Goal: Task Accomplishment & Management: Complete application form

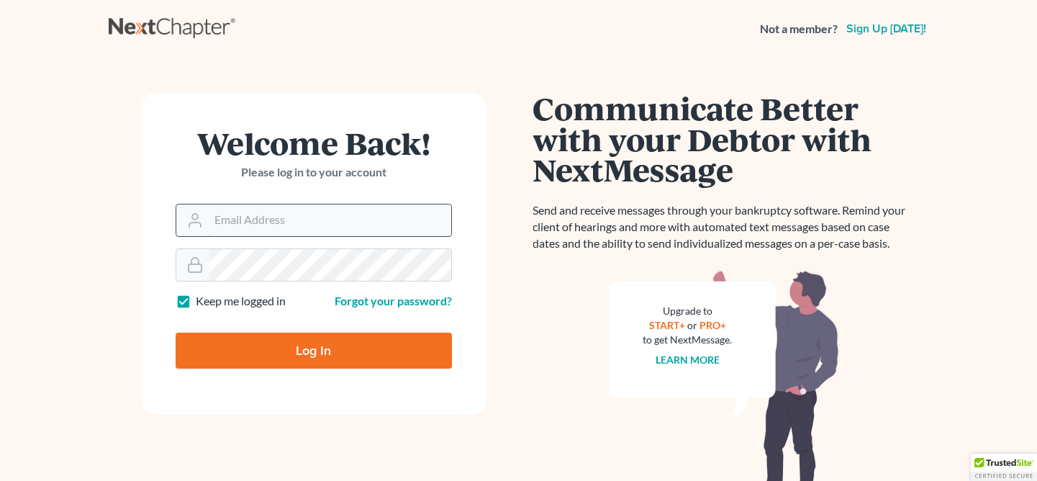
click at [320, 215] on input "Email Address" at bounding box center [330, 220] width 243 height 32
click at [322, 225] on input "Email Address" at bounding box center [330, 220] width 243 height 32
type input "e"
type input "wani@wanilaw.com"
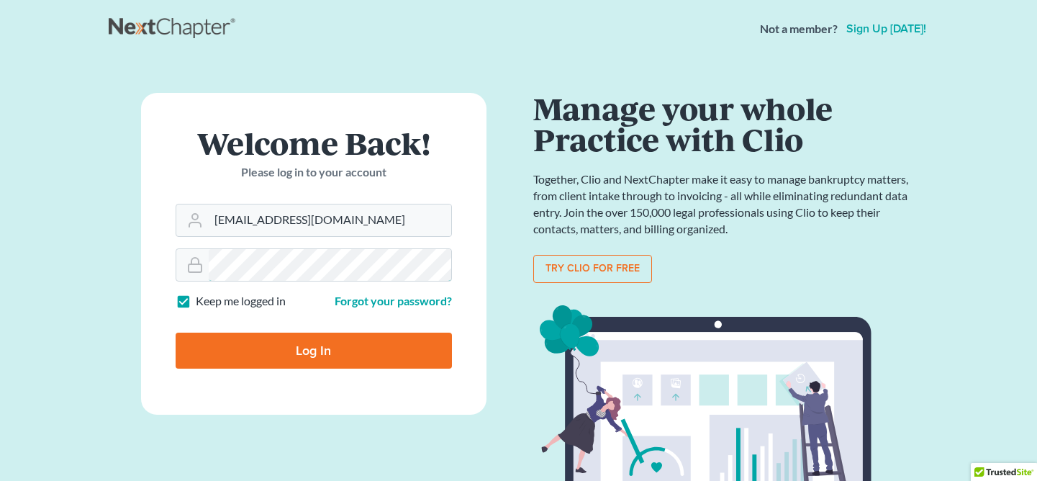
click at [176, 333] on input "Log In" at bounding box center [314, 351] width 276 height 36
type input "Thinking..."
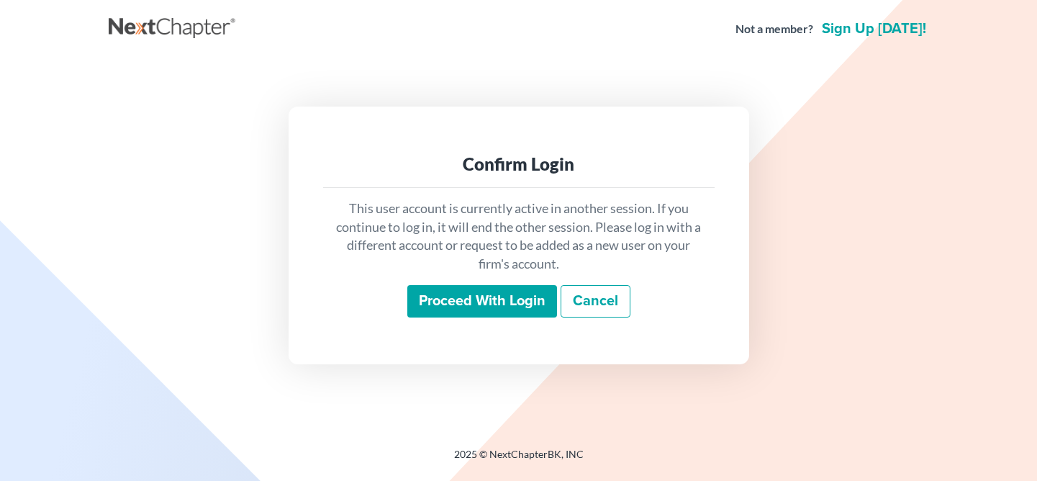
click at [541, 288] on input "Proceed with login" at bounding box center [482, 301] width 150 height 33
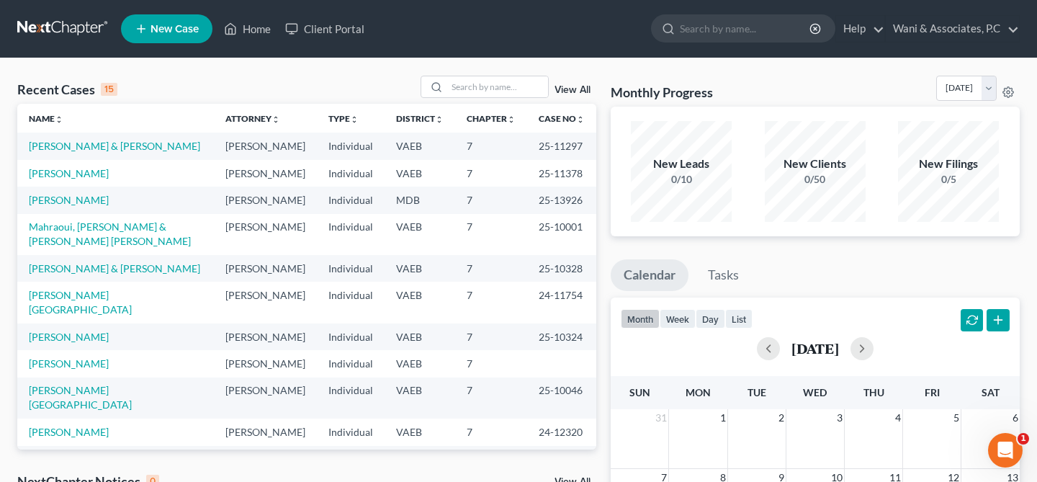
click at [165, 14] on link "New Case" at bounding box center [166, 28] width 91 height 29
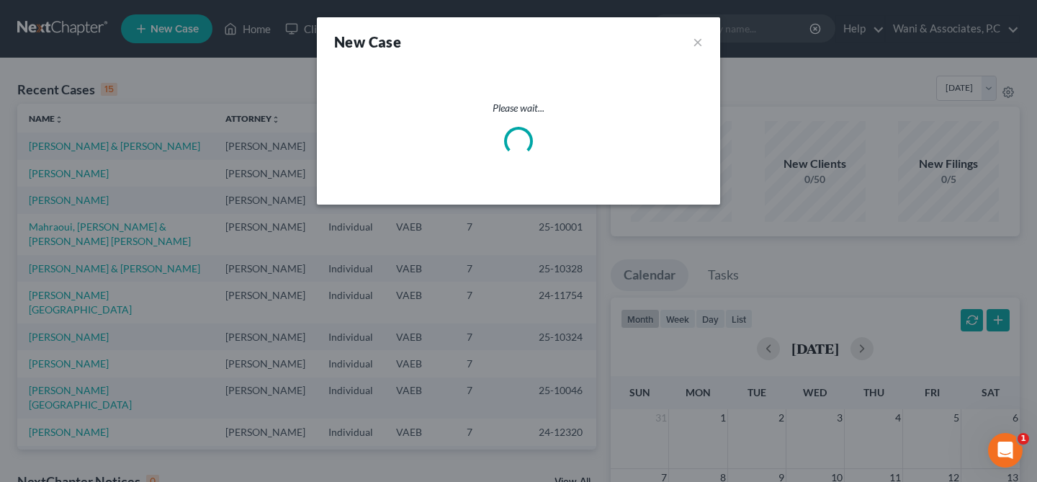
select select "83"
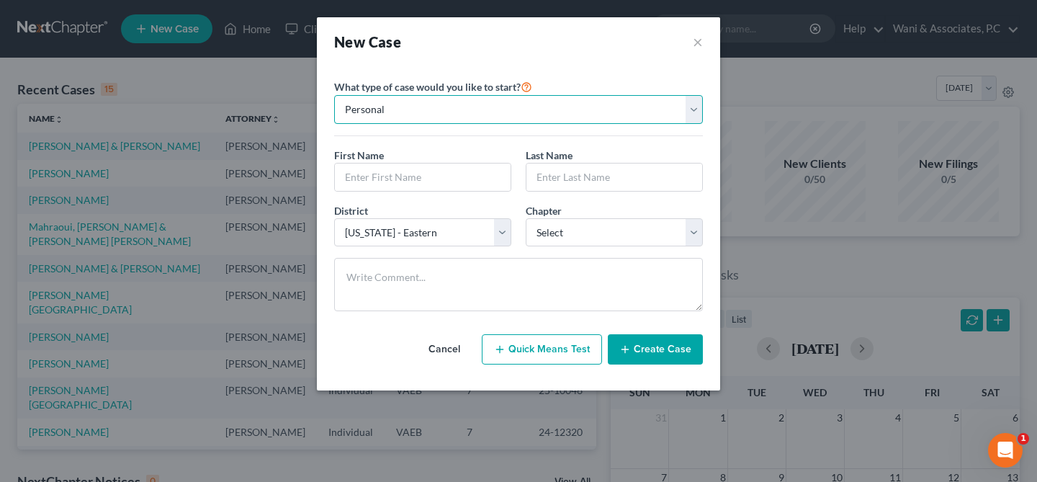
click at [430, 103] on select "Personal Business" at bounding box center [518, 109] width 369 height 29
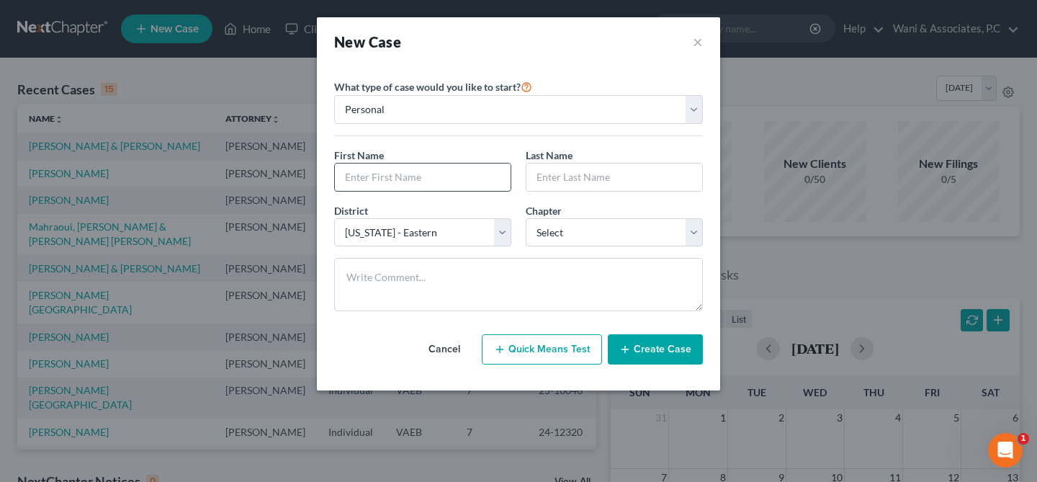
click at [400, 173] on input "text" at bounding box center [423, 176] width 176 height 27
paste input "[PERSON_NAME]"
type input "[PERSON_NAME]"
click at [568, 166] on input "text" at bounding box center [614, 176] width 176 height 27
paste input "[PERSON_NAME]"
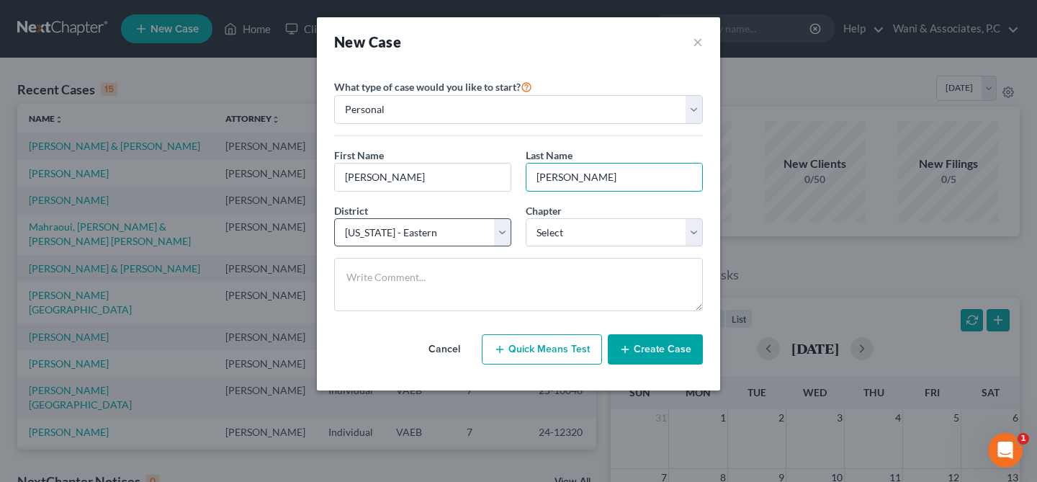
type input "[PERSON_NAME]"
click at [475, 220] on select "Select [US_STATE] - [GEOGRAPHIC_DATA] [US_STATE] - [GEOGRAPHIC_DATA][US_STATE] …" at bounding box center [422, 232] width 177 height 29
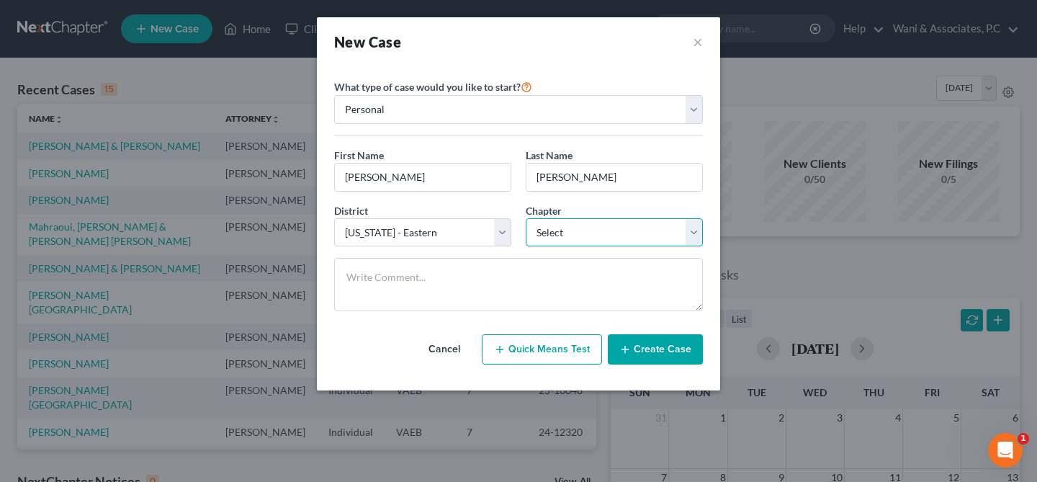
click at [561, 224] on select "Select 7 11 12 13" at bounding box center [613, 232] width 177 height 29
click at [547, 234] on select "Select 7 11 12 13" at bounding box center [613, 232] width 177 height 29
select select "0"
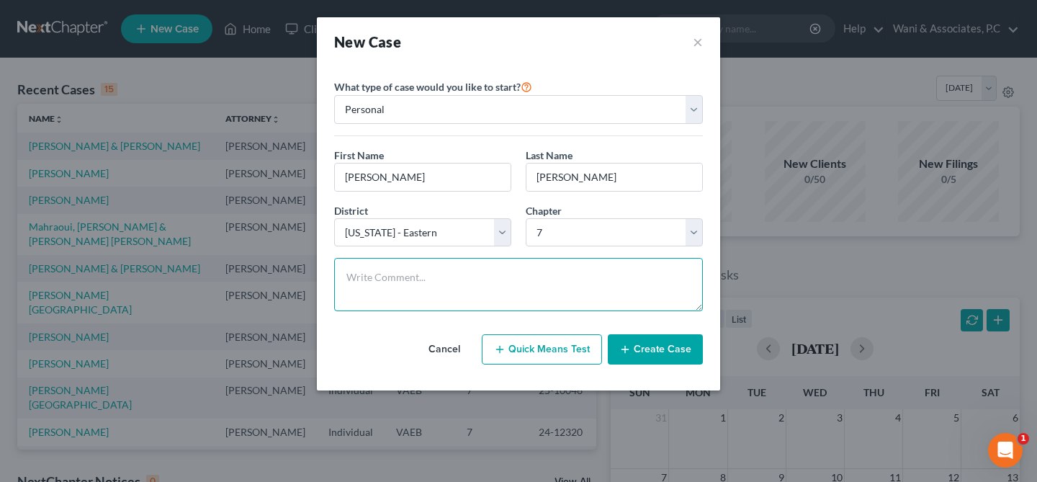
click at [518, 269] on textarea at bounding box center [518, 284] width 369 height 53
click at [554, 292] on textarea at bounding box center [518, 284] width 369 height 53
click at [640, 353] on button "Create Case" at bounding box center [655, 349] width 95 height 30
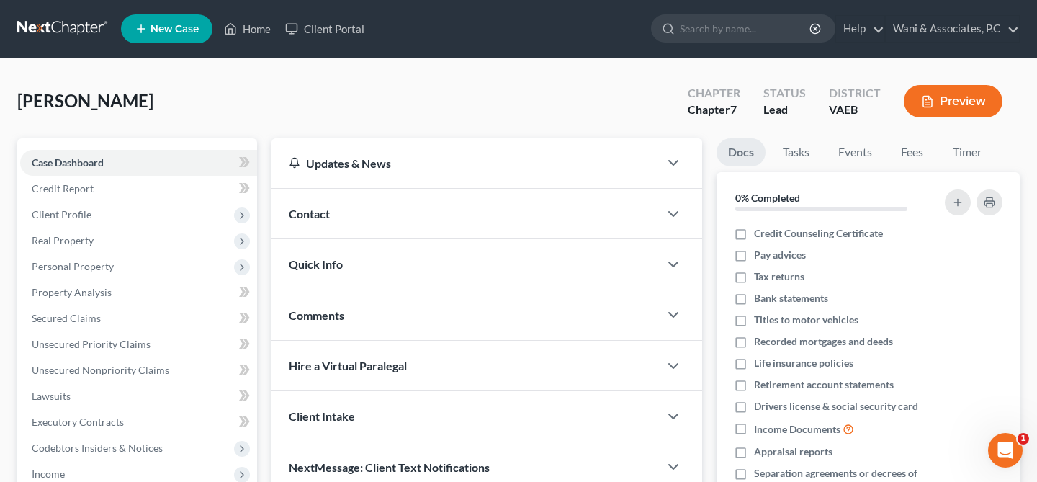
click at [366, 207] on div "Contact" at bounding box center [464, 214] width 387 height 50
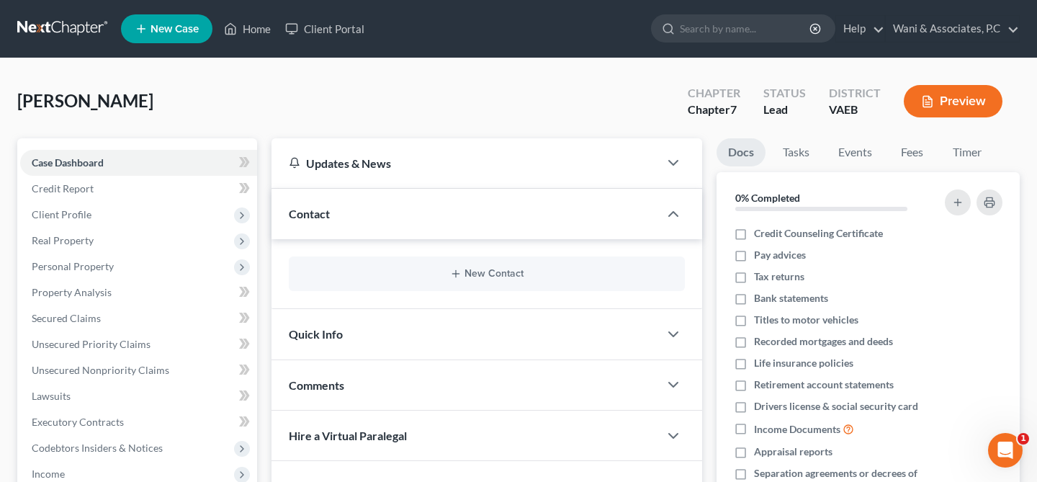
click at [358, 263] on div "New Contact" at bounding box center [487, 273] width 396 height 35
click at [358, 274] on button "New Contact" at bounding box center [486, 274] width 373 height 12
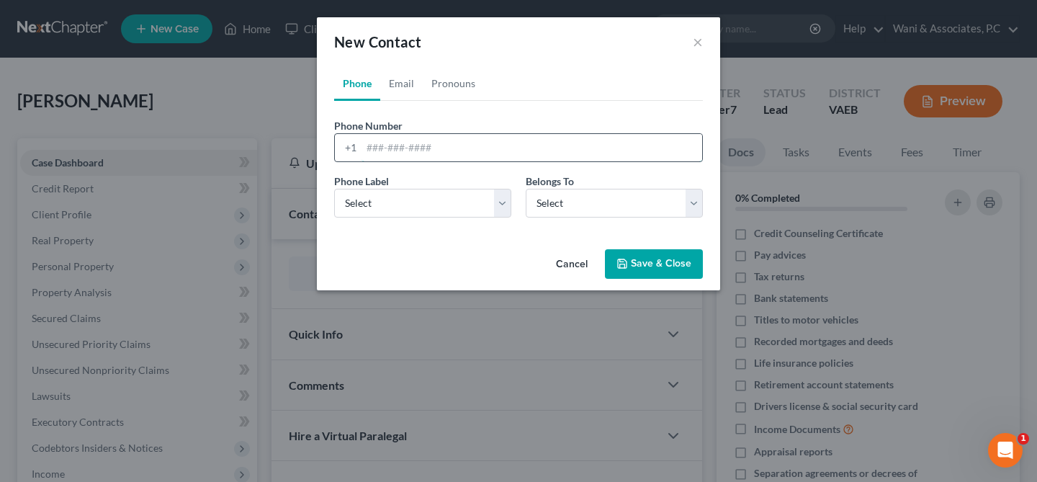
click at [402, 144] on input "tel" at bounding box center [531, 147] width 340 height 27
paste input "[PHONE_NUMBER]"
type input "[PHONE_NUMBER]"
click at [433, 202] on select "Select Mobile Home Work Other" at bounding box center [422, 203] width 177 height 29
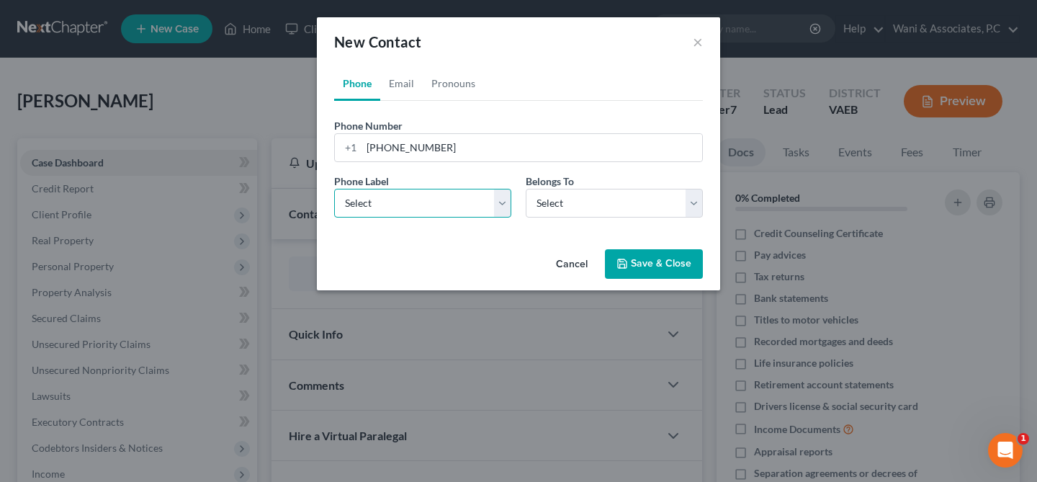
select select "0"
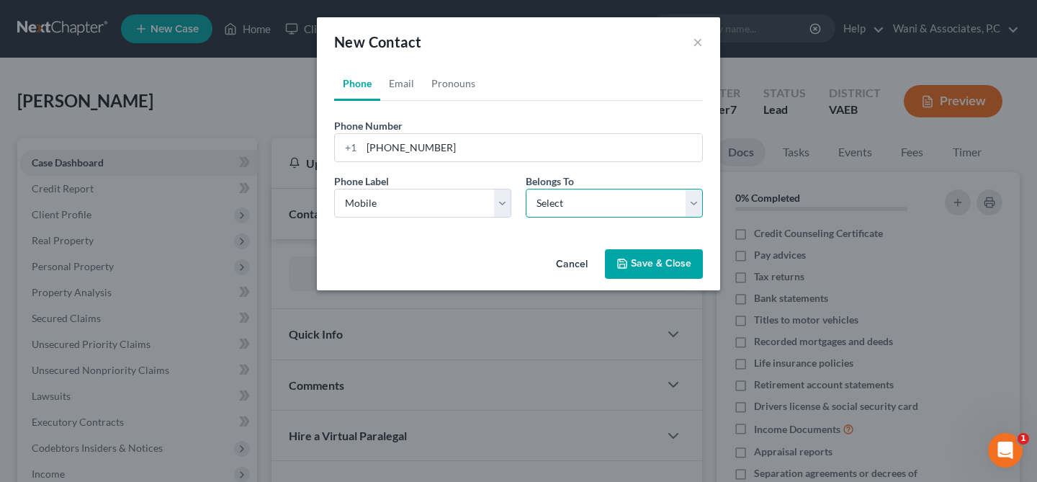
click at [543, 196] on select "Select Client Other" at bounding box center [613, 203] width 177 height 29
select select "0"
click at [643, 265] on button "Save & Close" at bounding box center [654, 264] width 98 height 30
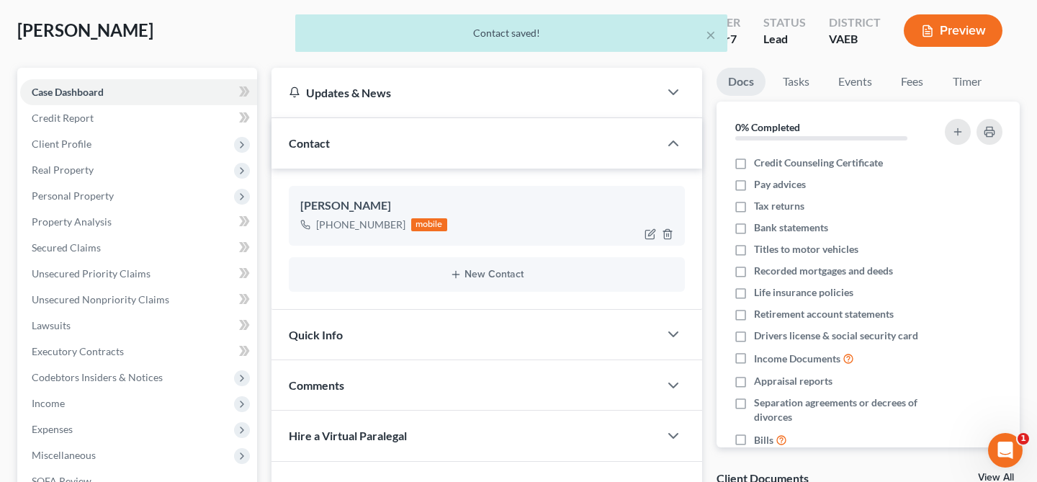
scroll to position [175, 0]
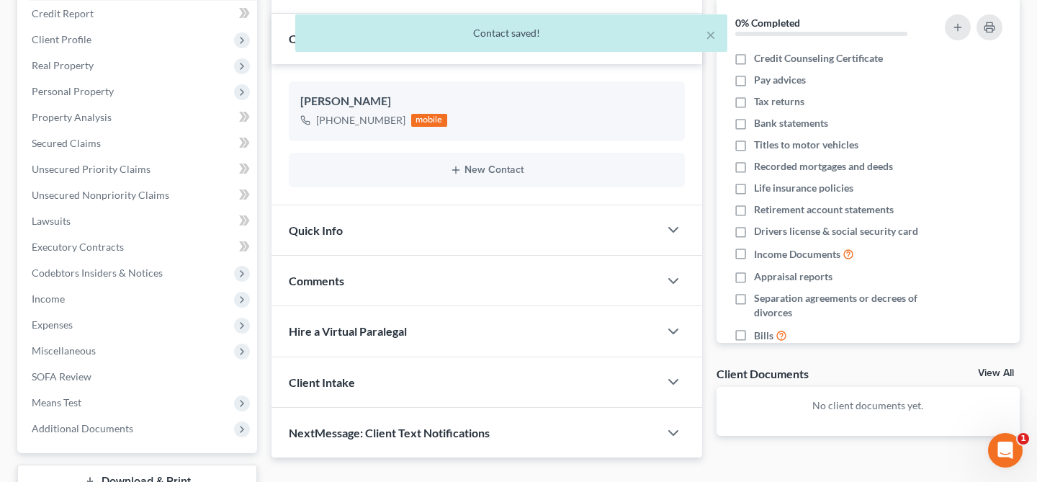
click at [580, 233] on div "Quick Info" at bounding box center [464, 230] width 387 height 50
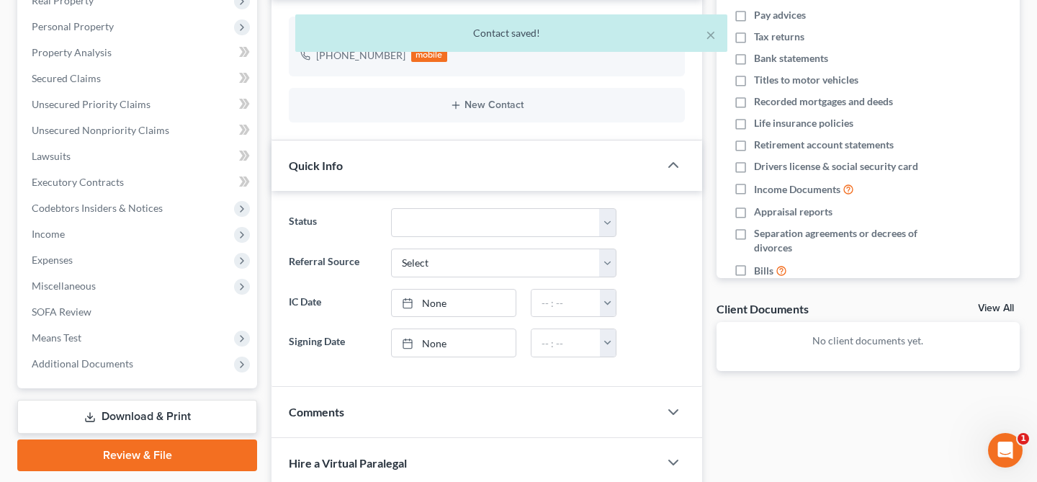
scroll to position [307, 0]
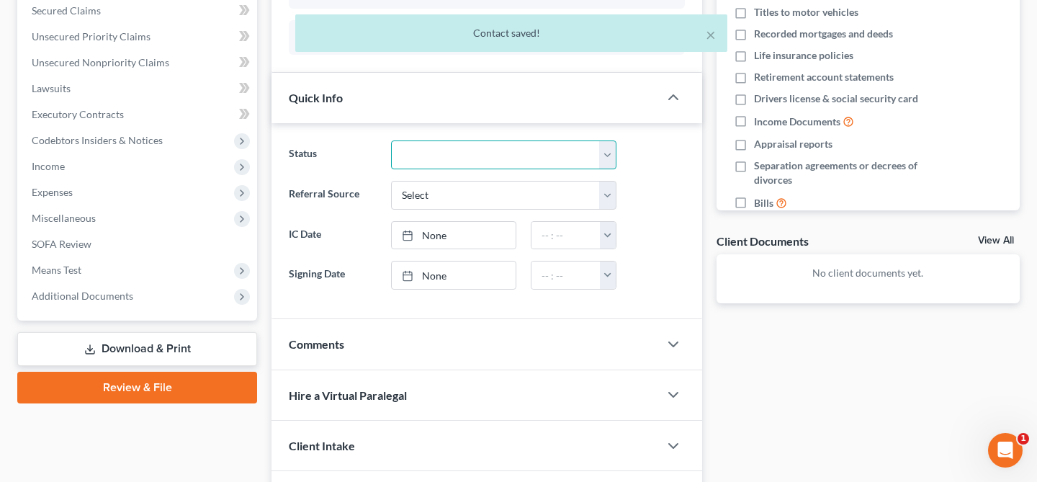
click at [538, 151] on select "Discharged Discharged & Reported Discharge Litigation Dismissal Notice Dismisse…" at bounding box center [503, 154] width 225 height 29
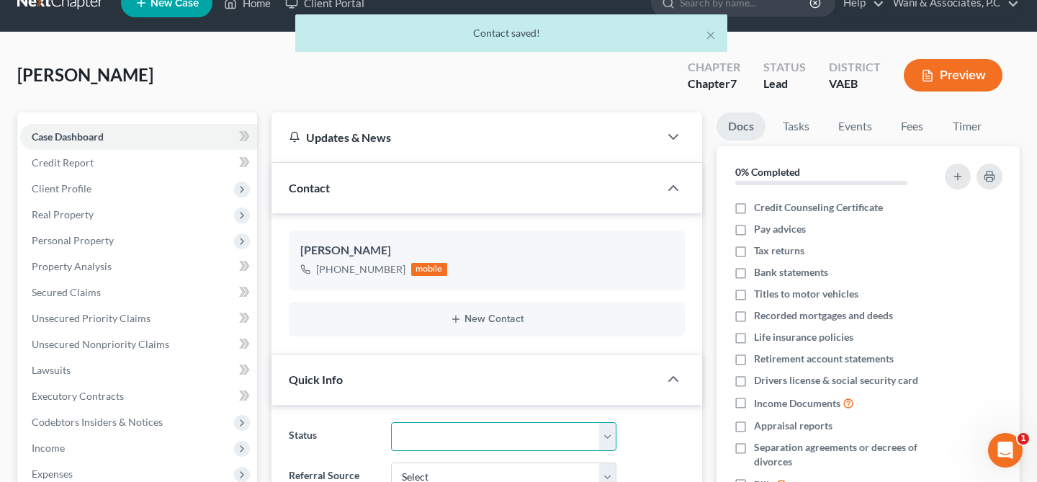
scroll to position [0, 0]
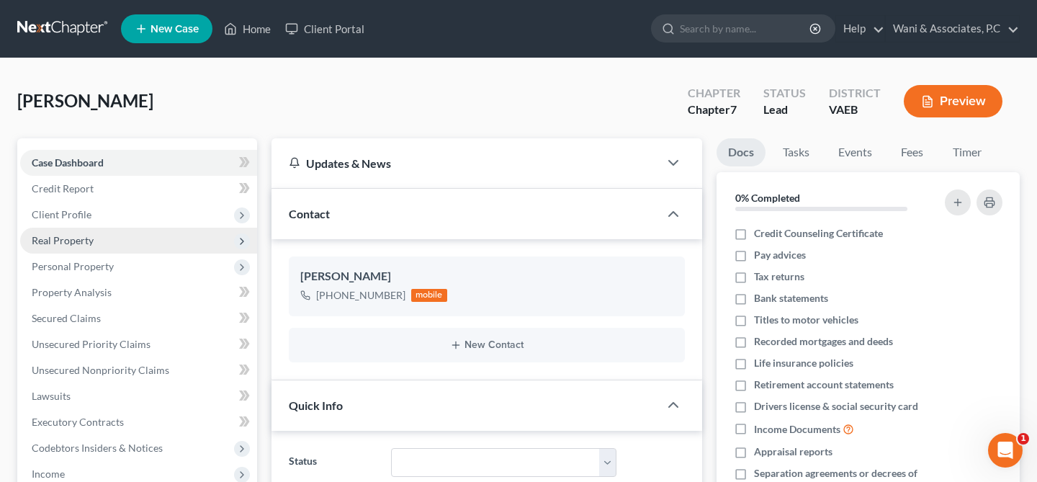
click at [96, 238] on span "Real Property" at bounding box center [138, 240] width 237 height 26
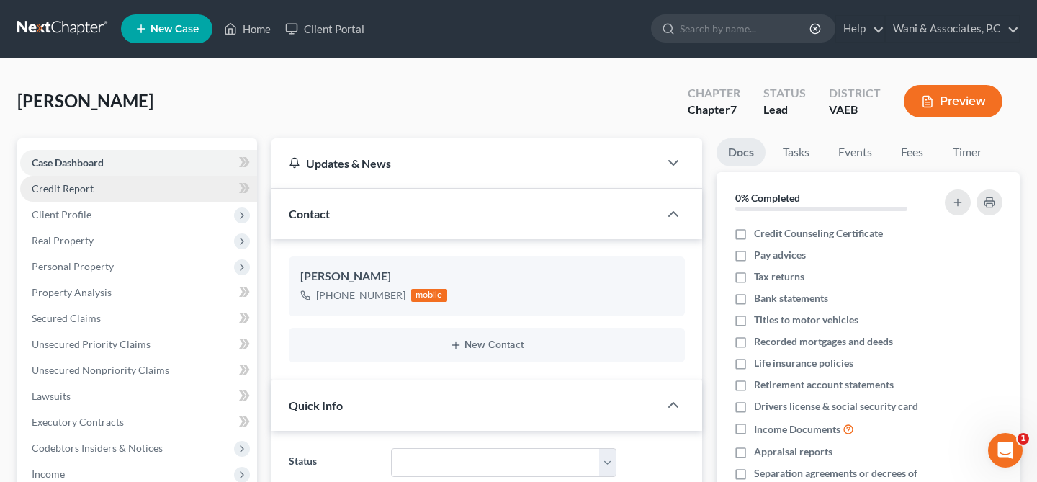
click at [192, 185] on link "Credit Report" at bounding box center [138, 189] width 237 height 26
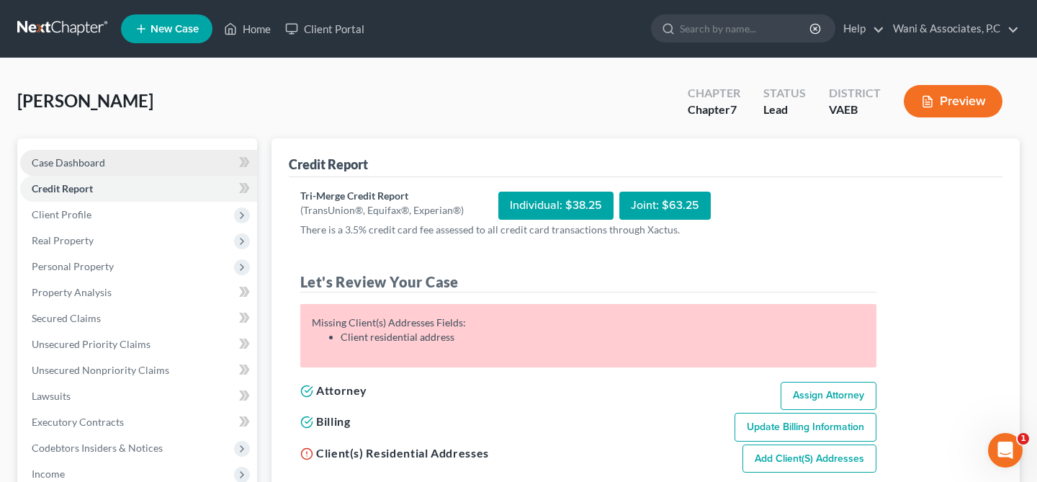
click at [197, 166] on link "Case Dashboard" at bounding box center [138, 163] width 237 height 26
select select "10"
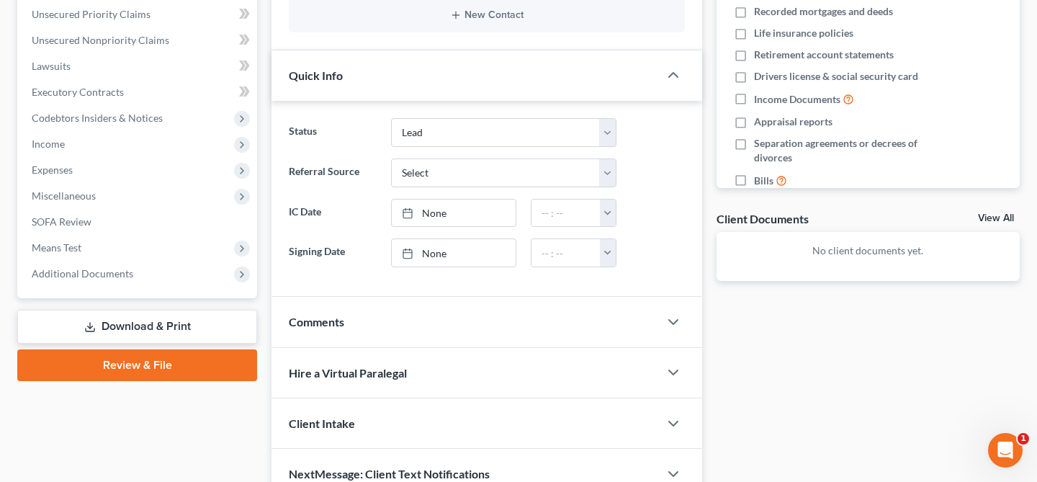
scroll to position [401, 0]
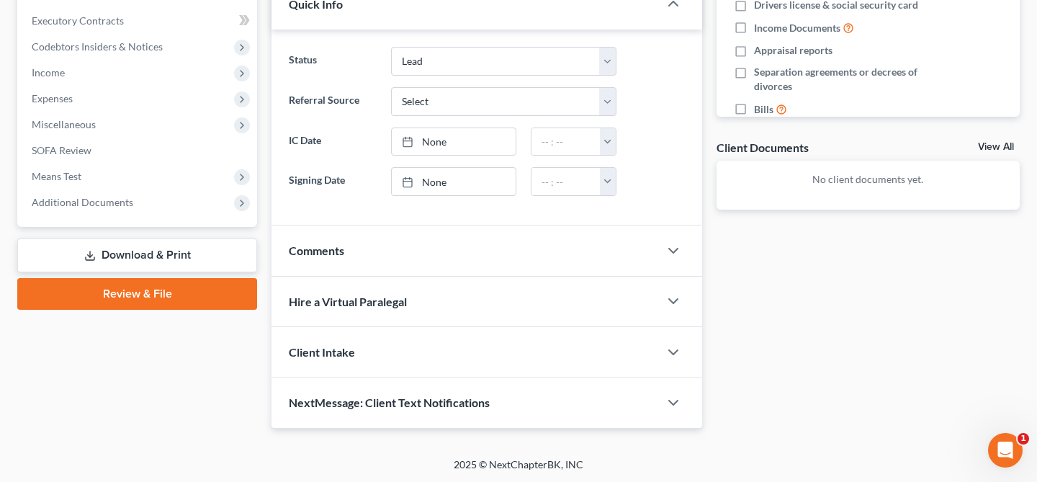
click at [355, 300] on span "Hire a Virtual Paralegal" at bounding box center [348, 301] width 118 height 14
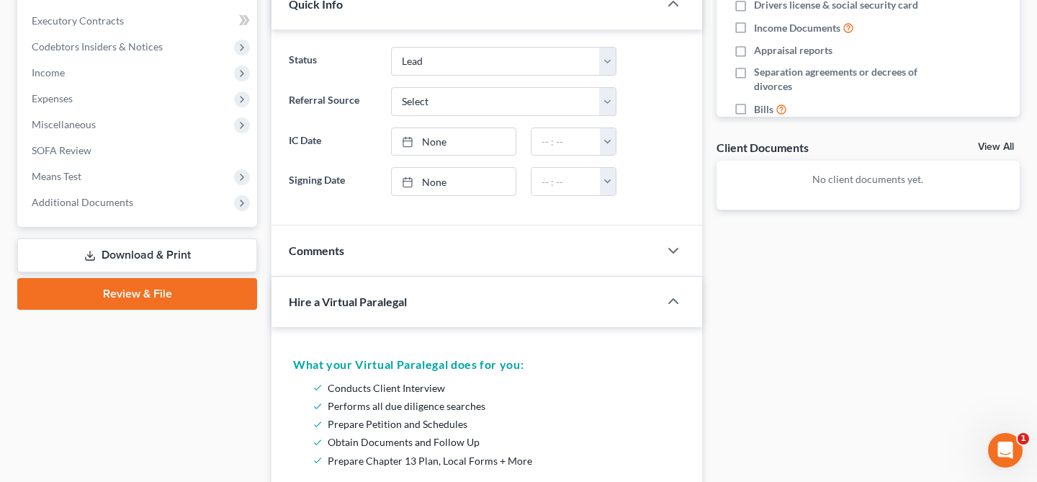
click at [355, 300] on span "Hire a Virtual Paralegal" at bounding box center [348, 301] width 118 height 14
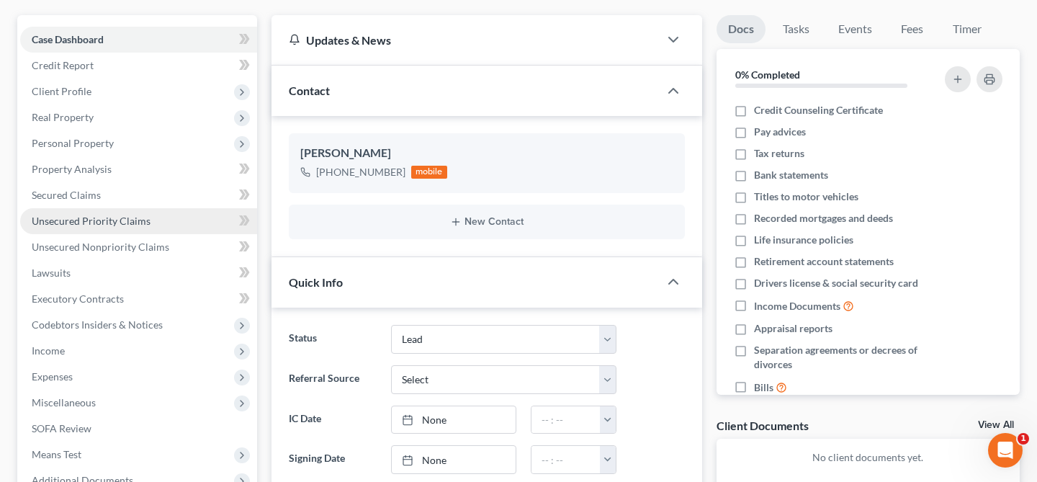
scroll to position [47, 0]
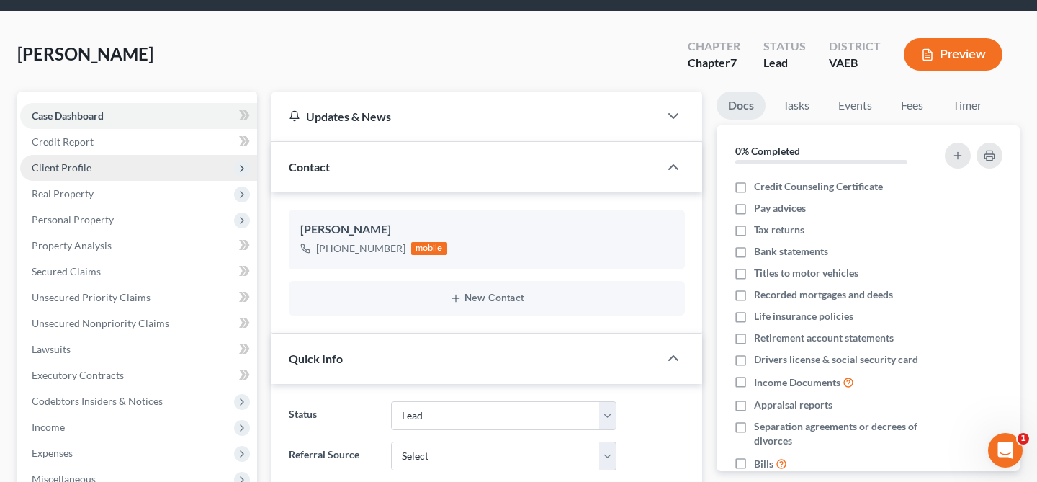
click at [169, 164] on span "Client Profile" at bounding box center [138, 168] width 237 height 26
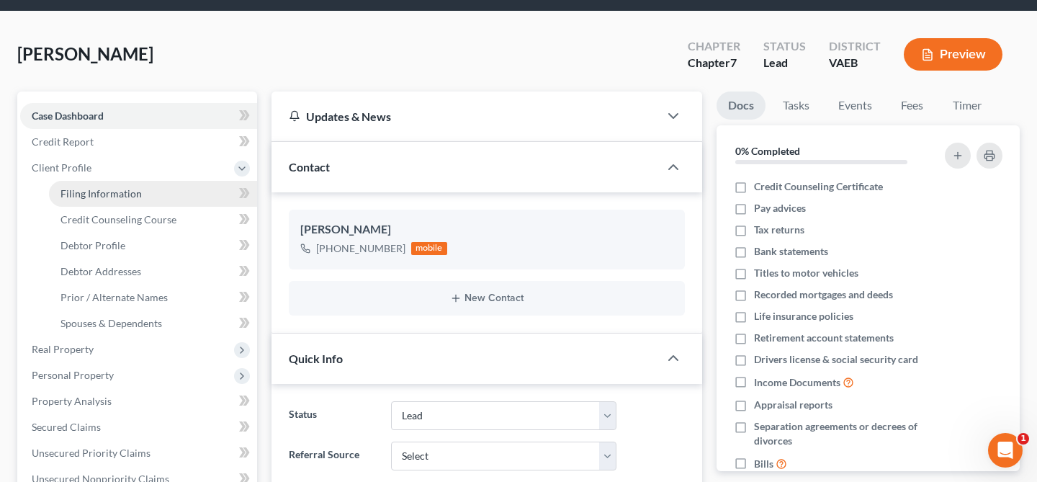
click at [168, 190] on link "Filing Information" at bounding box center [153, 194] width 208 height 26
select select "1"
select select "0"
select select "83"
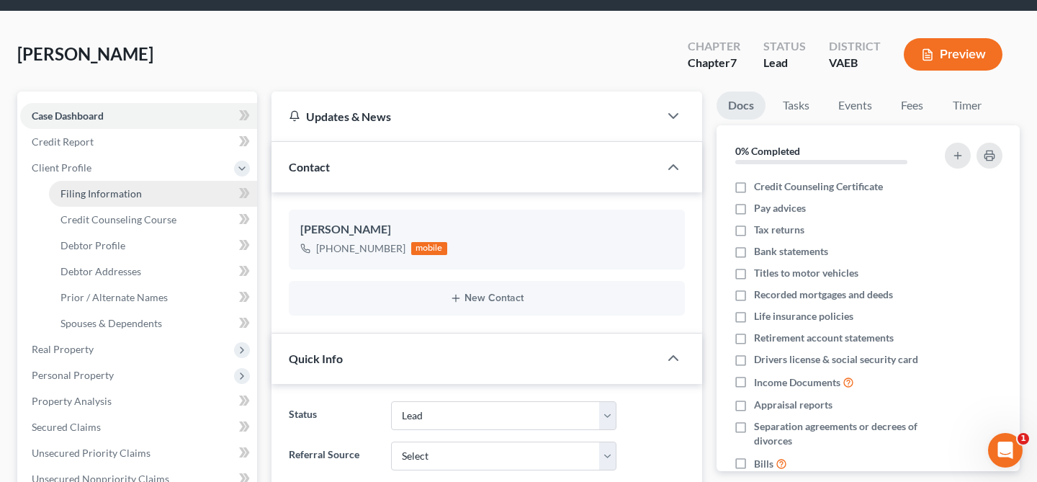
select select "0"
select select "48"
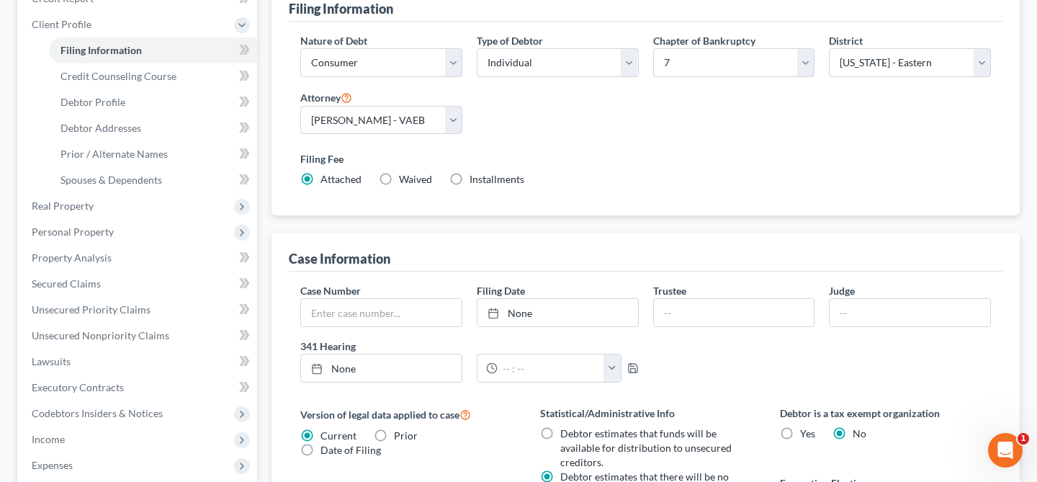
scroll to position [195, 0]
